Goal: Navigation & Orientation: Find specific page/section

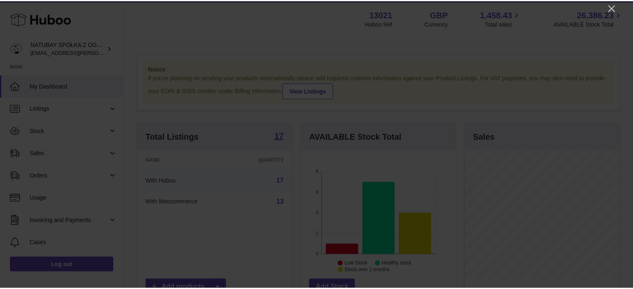
scroll to position [130, 156]
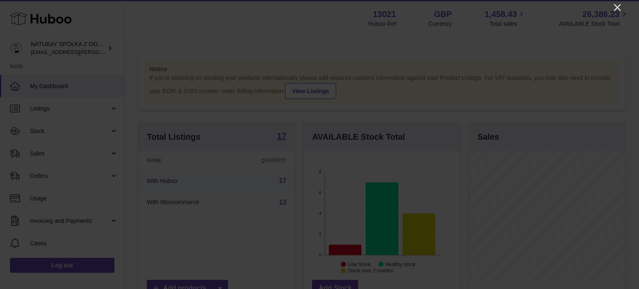
click at [614, 6] on icon "Close" at bounding box center [617, 7] width 10 height 10
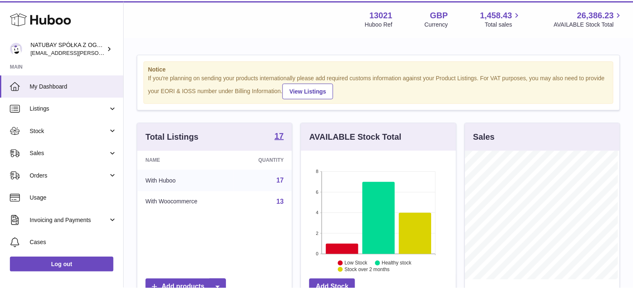
scroll to position [415915, 415890]
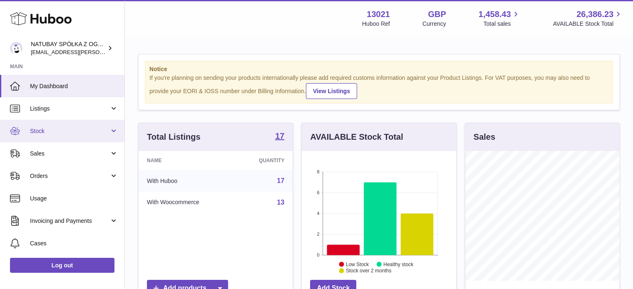
click at [65, 138] on link "Stock" at bounding box center [62, 131] width 124 height 22
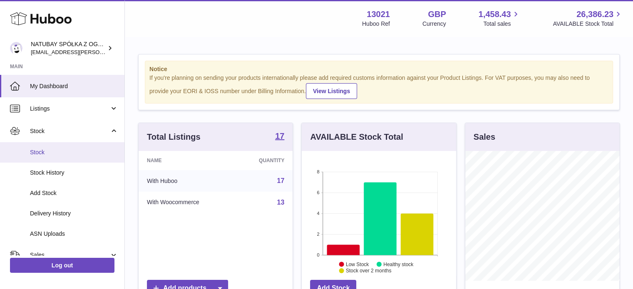
click at [76, 157] on link "Stock" at bounding box center [62, 152] width 124 height 20
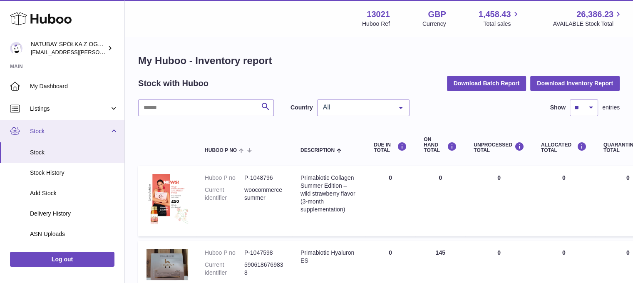
click at [85, 140] on link "Stock" at bounding box center [62, 131] width 124 height 22
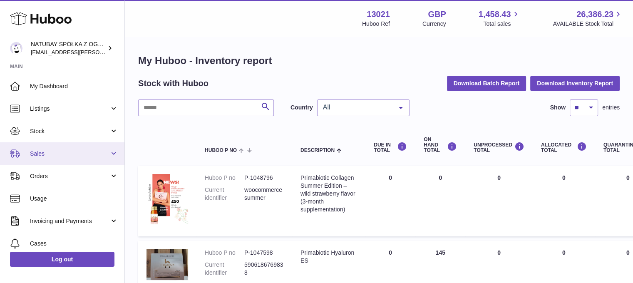
click at [78, 151] on span "Sales" at bounding box center [69, 154] width 79 height 8
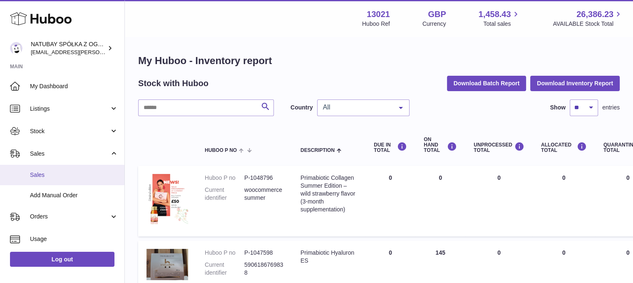
click at [77, 165] on link "Sales" at bounding box center [62, 175] width 124 height 20
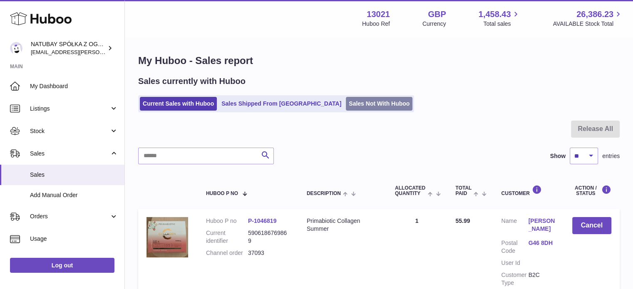
click at [359, 103] on link "Sales Not With Huboo" at bounding box center [379, 104] width 67 height 14
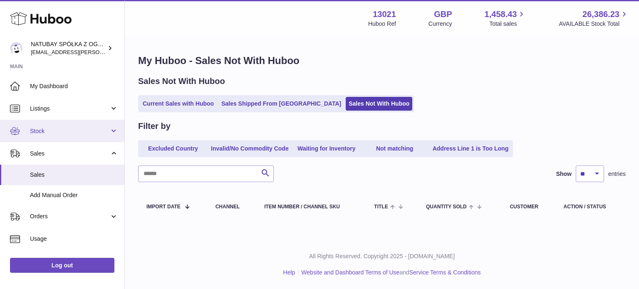
click at [73, 138] on link "Stock" at bounding box center [62, 131] width 124 height 22
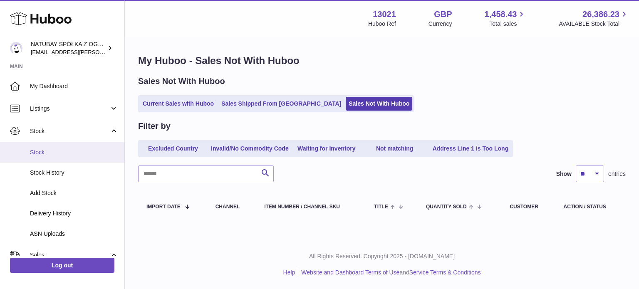
click at [72, 148] on link "Stock" at bounding box center [62, 152] width 124 height 20
